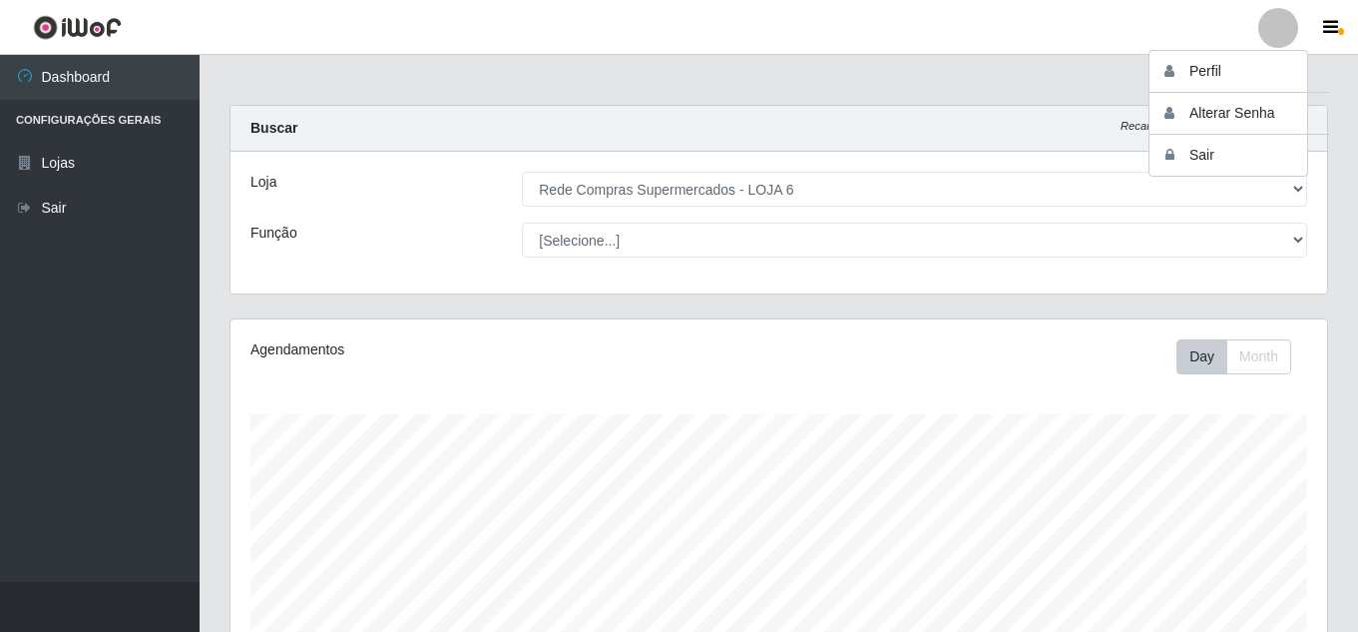
select select "398"
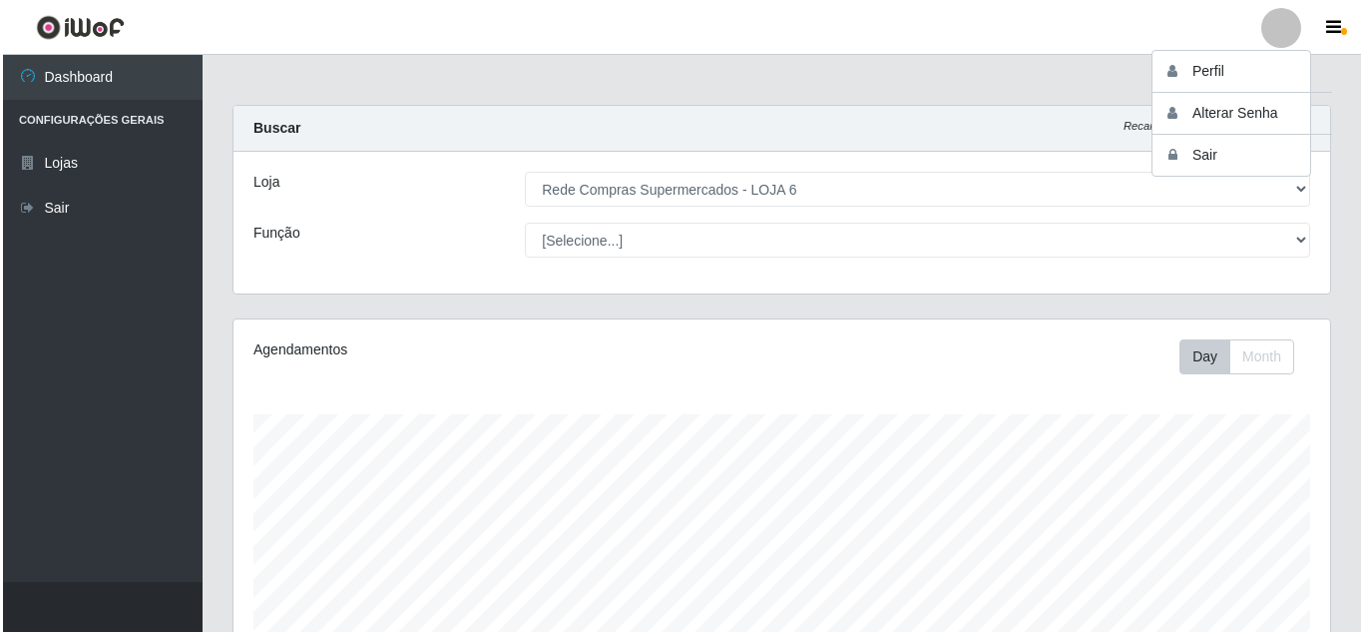
scroll to position [414, 1096]
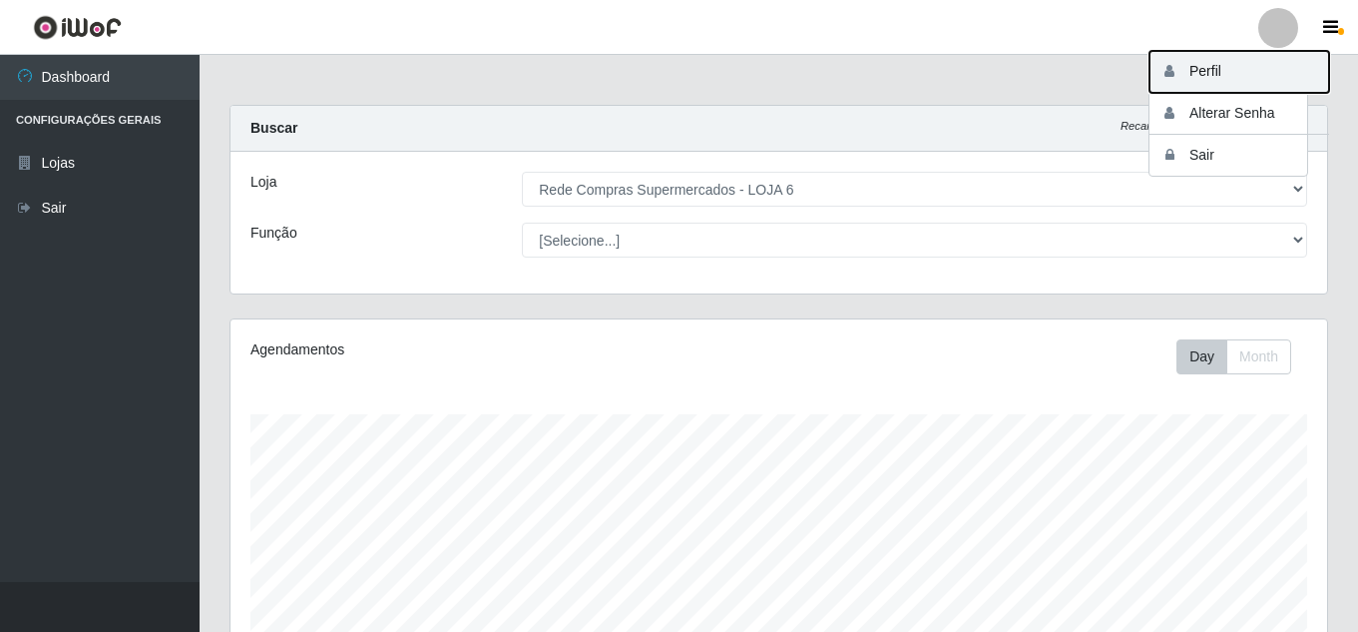
click at [1232, 76] on button "Perfil" at bounding box center [1239, 72] width 180 height 42
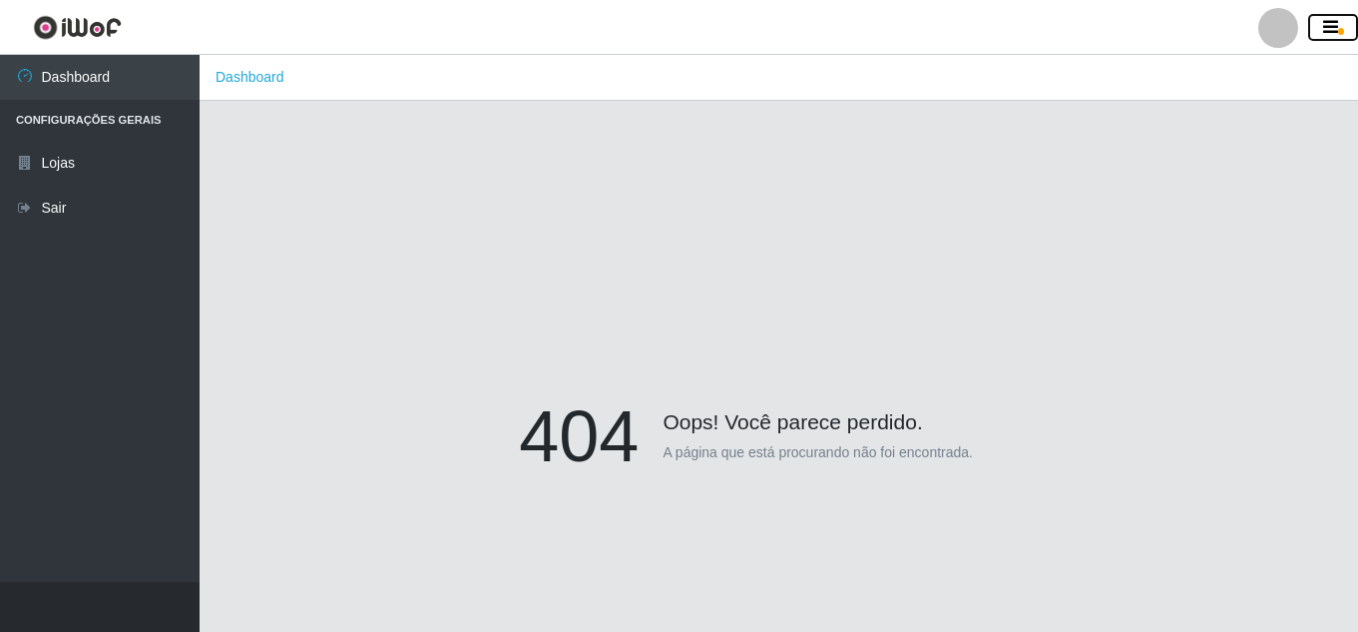
drag, startPoint x: 1344, startPoint y: 28, endPoint x: 1326, endPoint y: 34, distance: 18.9
click at [1343, 28] on button "button" at bounding box center [1333, 28] width 50 height 28
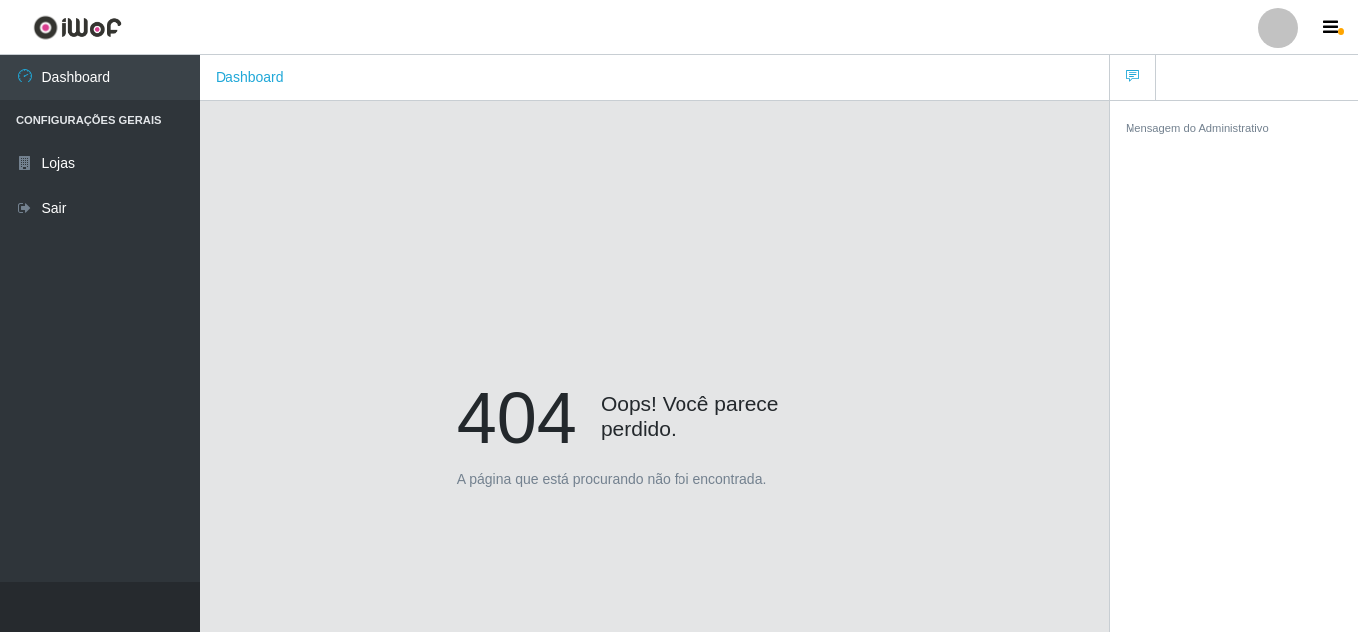
click at [1276, 36] on div at bounding box center [1278, 28] width 40 height 40
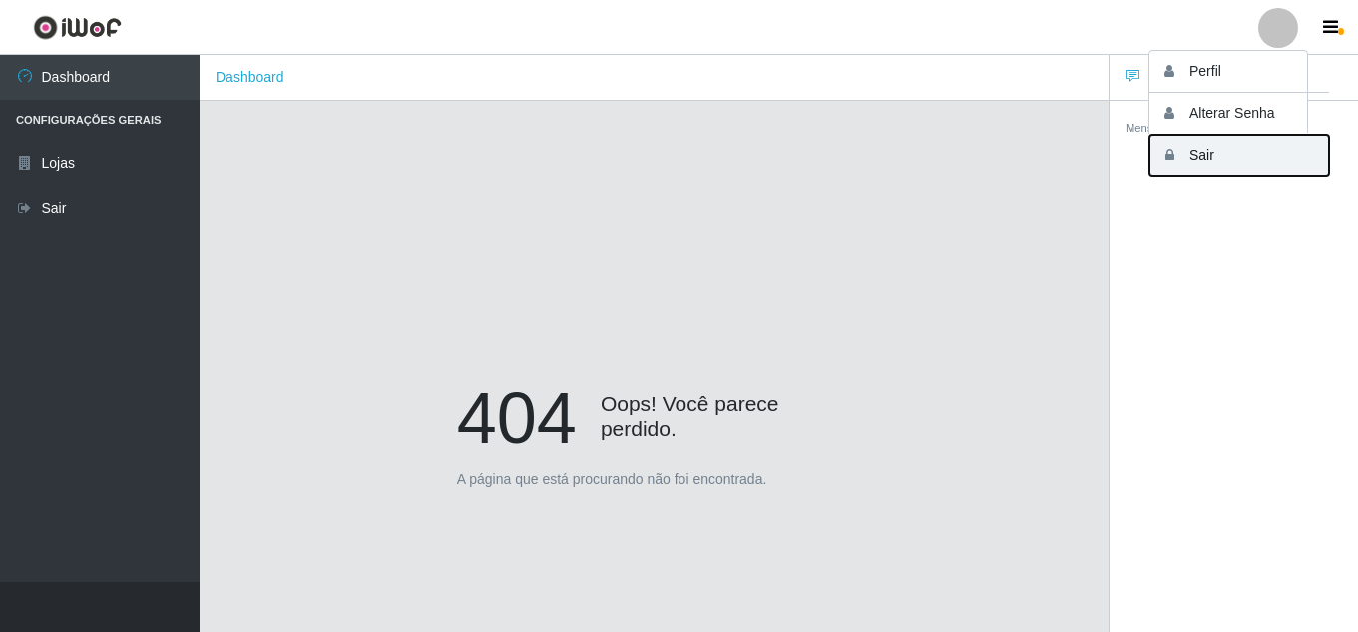
click at [1221, 149] on button "Sair" at bounding box center [1239, 155] width 180 height 41
